Goal: Find specific page/section: Find specific page/section

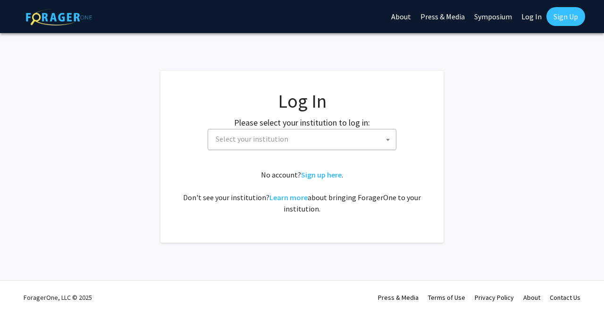
select select
click at [344, 132] on span "Select your institution" at bounding box center [304, 138] width 184 height 19
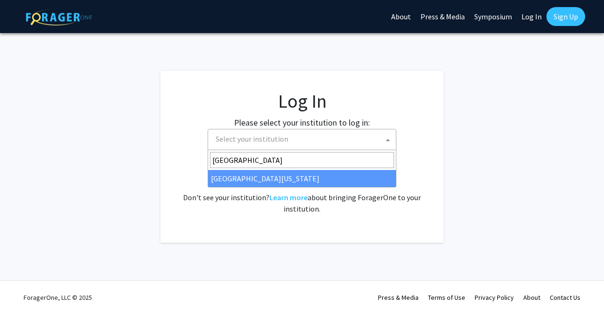
type input "[GEOGRAPHIC_DATA][US_STATE]"
select select "31"
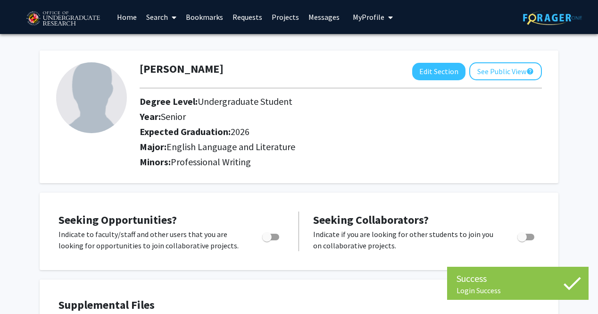
click at [171, 15] on span at bounding box center [172, 17] width 8 height 33
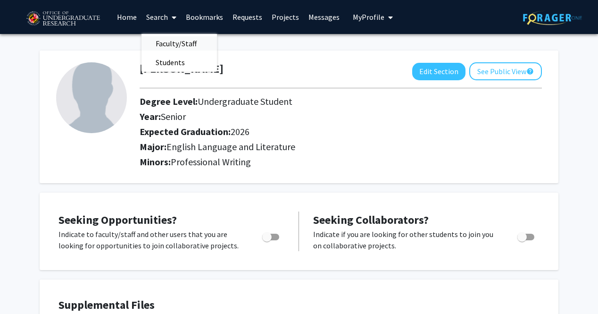
click at [170, 40] on span "Faculty/Staff" at bounding box center [176, 43] width 69 height 19
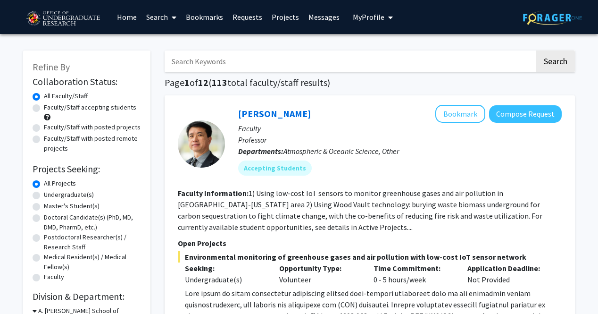
click at [163, 14] on link "Search" at bounding box center [162, 16] width 40 height 33
click at [172, 60] on span "Students" at bounding box center [171, 62] width 58 height 19
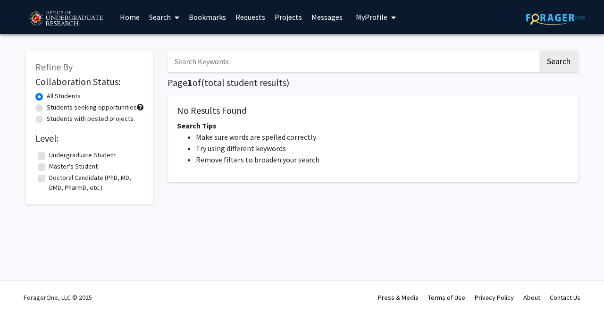
click at [162, 15] on link "Search" at bounding box center [164, 16] width 40 height 33
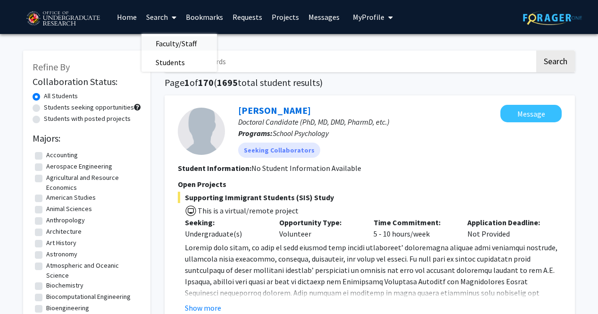
click at [164, 41] on span "Faculty/Staff" at bounding box center [176, 43] width 69 height 19
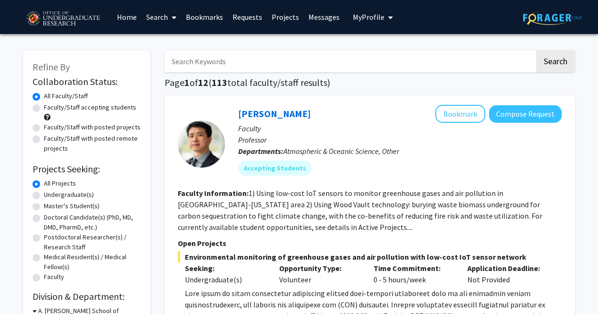
click at [158, 18] on link "Search" at bounding box center [162, 16] width 40 height 33
